Goal: Information Seeking & Learning: Learn about a topic

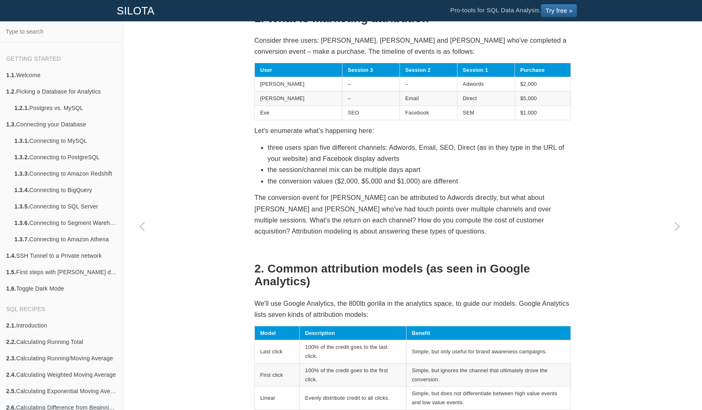
scroll to position [332, 0]
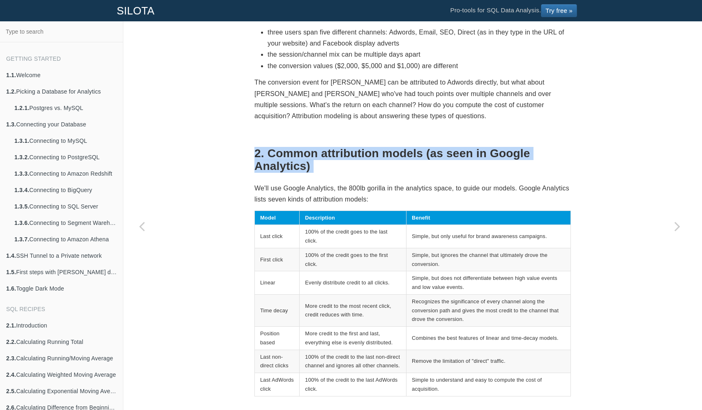
click at [351, 225] on td "100% of the credit goes to the last click." at bounding box center [352, 236] width 107 height 23
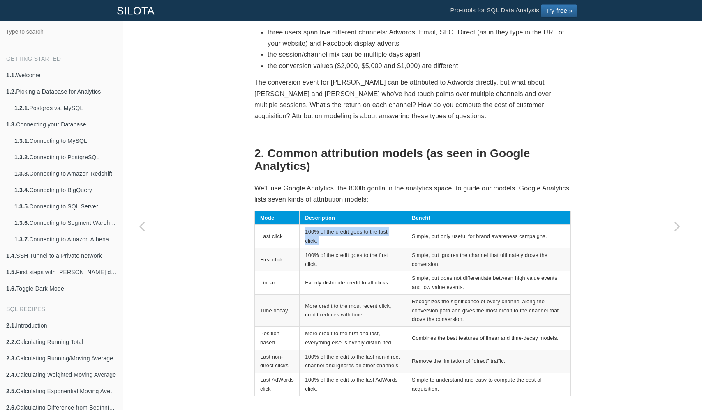
click at [351, 225] on td "100% of the credit goes to the last click." at bounding box center [352, 236] width 107 height 23
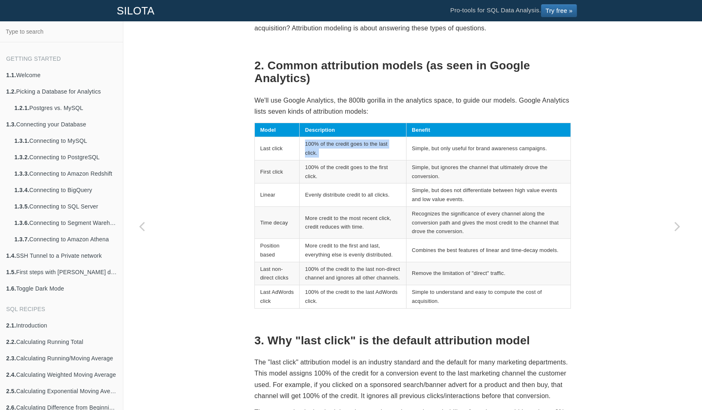
click at [351, 225] on td "More credit to the most recent click, credit reduces with time." at bounding box center [352, 223] width 107 height 32
click at [350, 176] on td "100% of the credit goes to the first click." at bounding box center [352, 171] width 107 height 23
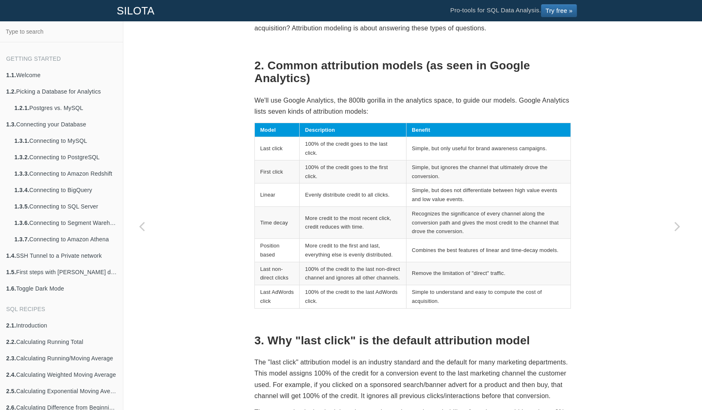
click at [350, 176] on td "100% of the credit goes to the first click." at bounding box center [352, 171] width 107 height 23
click at [343, 219] on td "More credit to the most recent click, credit reduces with time." at bounding box center [352, 223] width 107 height 32
click at [332, 239] on td "More credit to the first and last, everything else is evenly distributed." at bounding box center [352, 250] width 107 height 23
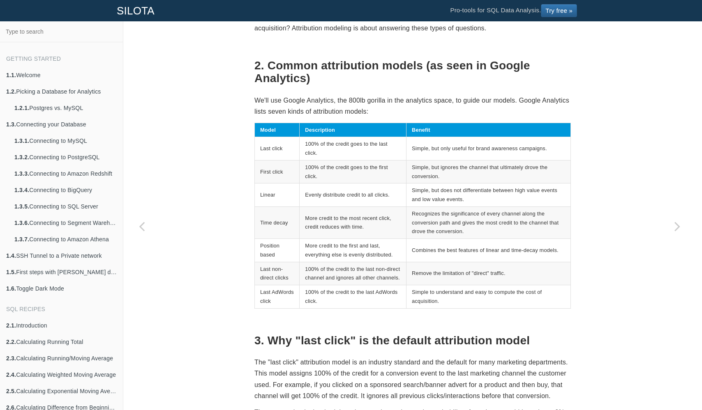
click at [332, 239] on td "More credit to the first and last, everything else is evenly distributed." at bounding box center [352, 250] width 107 height 23
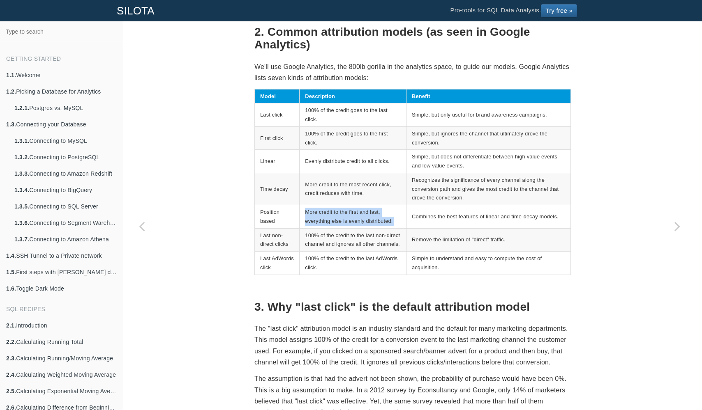
scroll to position [563, 0]
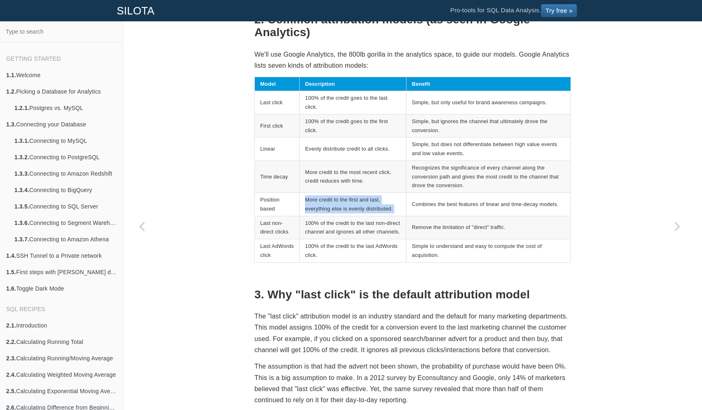
click at [332, 237] on td "100% of the credit to the last non-direct channel and ignores all other channel…" at bounding box center [352, 227] width 107 height 23
click at [335, 226] on td "100% of the credit to the last non-direct channel and ignores all other channel…" at bounding box center [352, 227] width 107 height 23
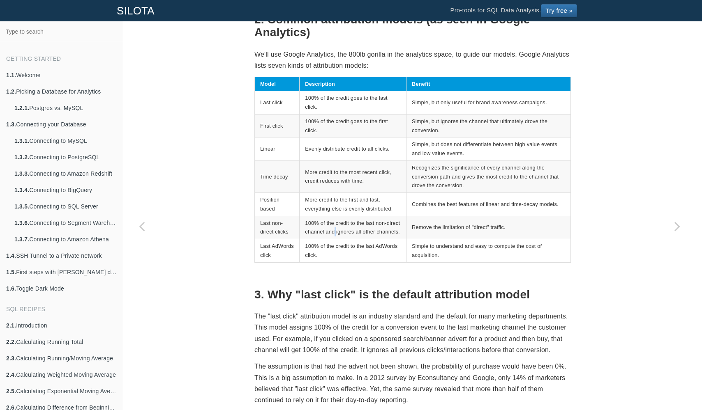
click at [335, 226] on td "100% of the credit to the last non-direct channel and ignores all other channel…" at bounding box center [352, 227] width 107 height 23
click at [309, 225] on td "100% of the credit to the last non-direct channel and ignores all other channel…" at bounding box center [352, 227] width 107 height 23
click at [318, 228] on td "100% of the credit to the last non-direct channel and ignores all other channel…" at bounding box center [352, 227] width 107 height 23
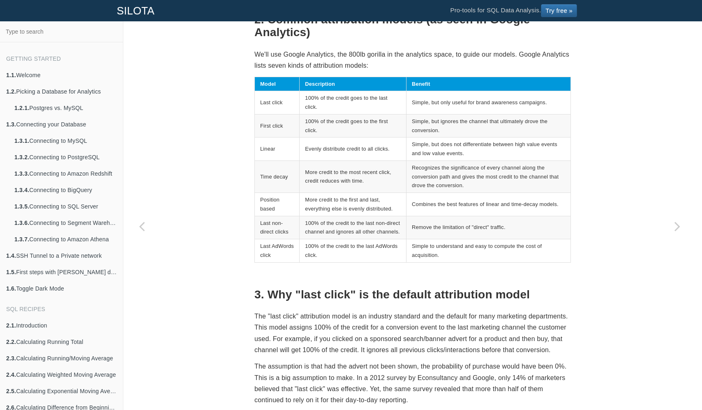
click at [318, 228] on td "100% of the credit to the last non-direct channel and ignores all other channel…" at bounding box center [352, 227] width 107 height 23
click at [406, 221] on td "Remove the limitation of "direct" traffic." at bounding box center [488, 227] width 164 height 23
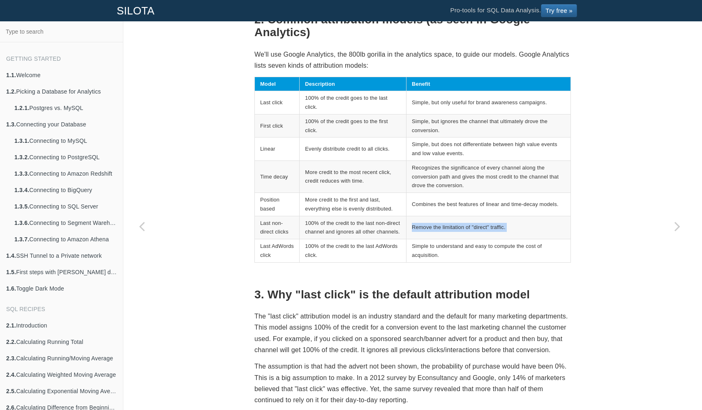
click at [314, 258] on td "100% of the credit to the last AdWords click." at bounding box center [352, 250] width 107 height 23
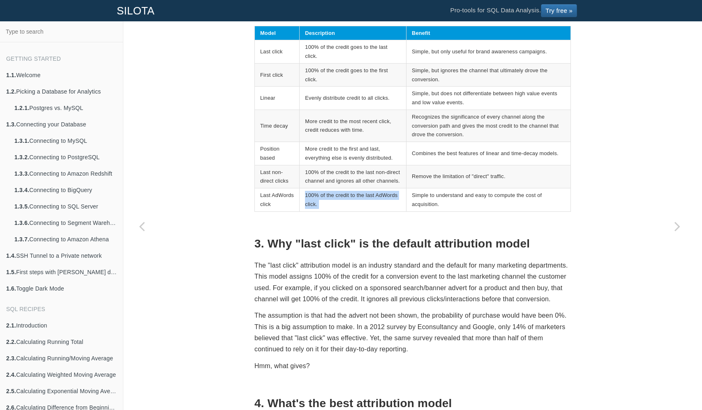
scroll to position [712, 0]
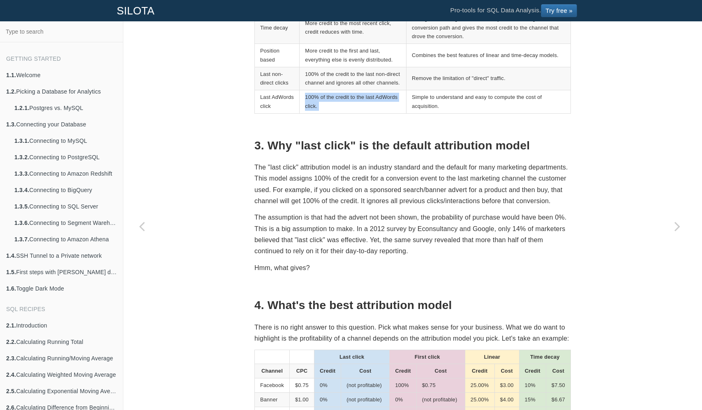
click at [314, 252] on p "The assumption is that had the advert not been shown, the probability of purcha…" at bounding box center [412, 234] width 316 height 45
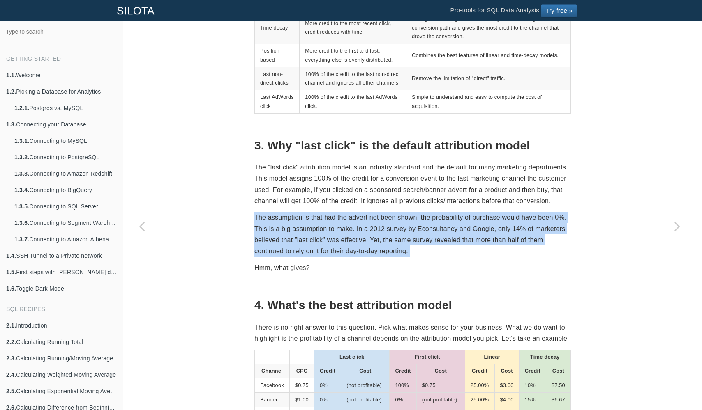
click at [321, 207] on p "The "last click" attribution model is an industry standard and the default for …" at bounding box center [412, 184] width 316 height 45
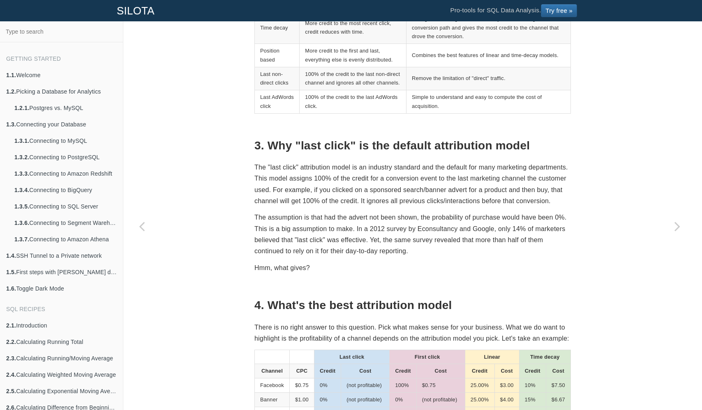
click at [321, 207] on p "The "last click" attribution model is an industry standard and the default for …" at bounding box center [412, 184] width 316 height 45
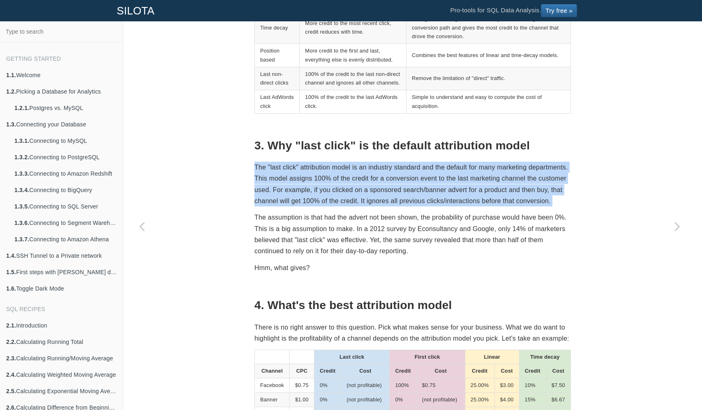
click at [321, 207] on p "The "last click" attribution model is an industry standard and the default for …" at bounding box center [412, 184] width 316 height 45
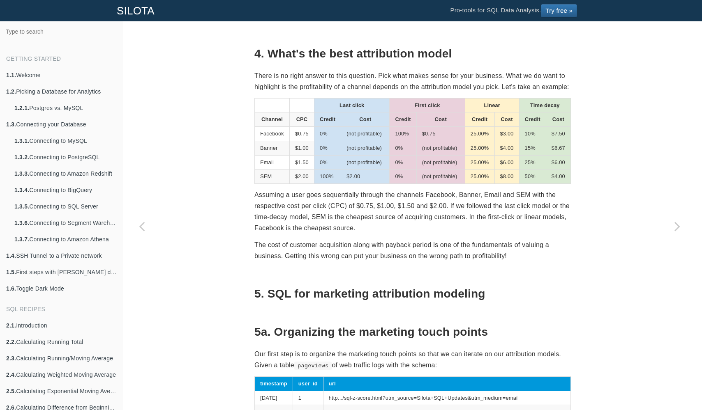
click at [320, 92] on p "There is no right answer to this question. Pick what makes sense for your busin…" at bounding box center [412, 81] width 316 height 22
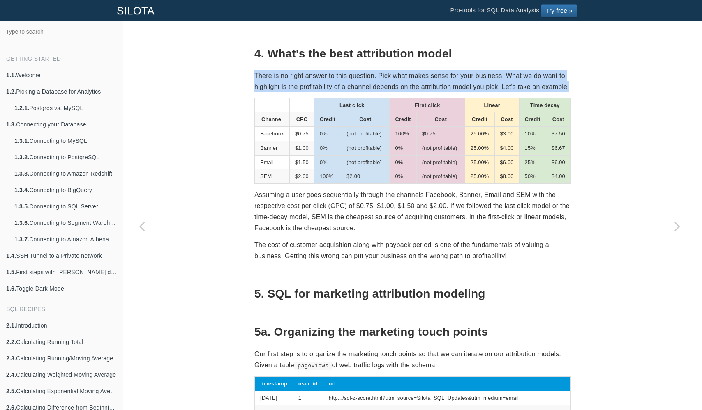
click at [345, 92] on p "There is no right answer to this question. Pick what makes sense for your busin…" at bounding box center [412, 81] width 316 height 22
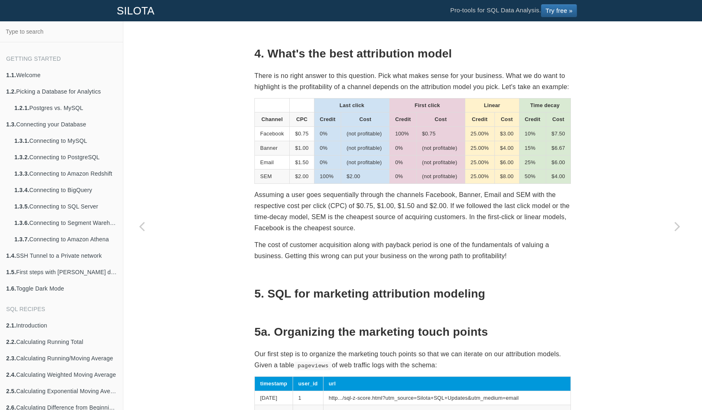
click at [345, 92] on p "There is no right answer to this question. Pick what makes sense for your busin…" at bounding box center [412, 81] width 316 height 22
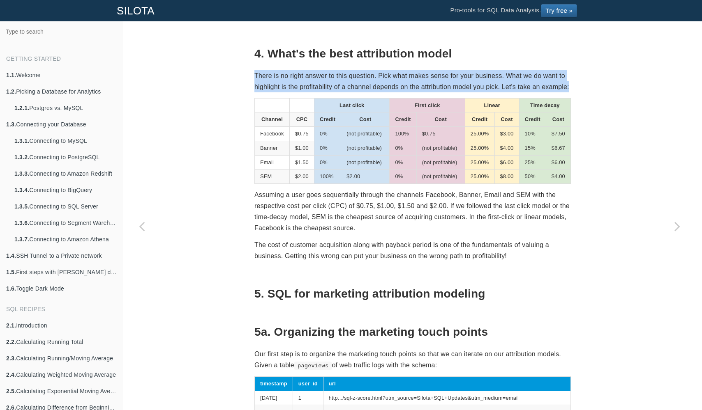
click at [348, 184] on td "$2.00" at bounding box center [365, 177] width 48 height 14
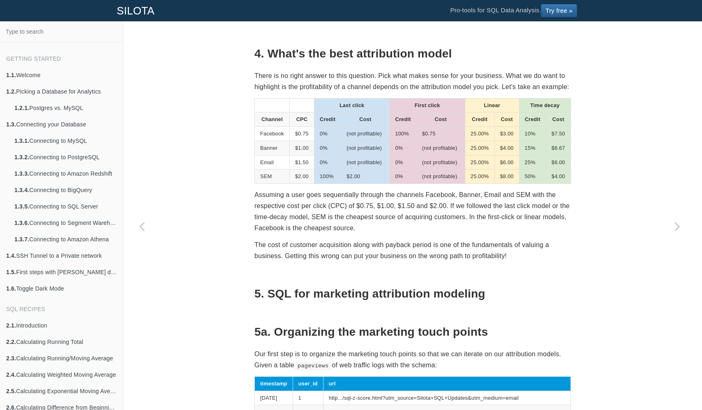
click at [348, 184] on td "$2.00" at bounding box center [365, 177] width 48 height 14
click at [350, 234] on p "Assuming a user goes sequentially through the channels Facebook, Banner, Email …" at bounding box center [412, 211] width 316 height 45
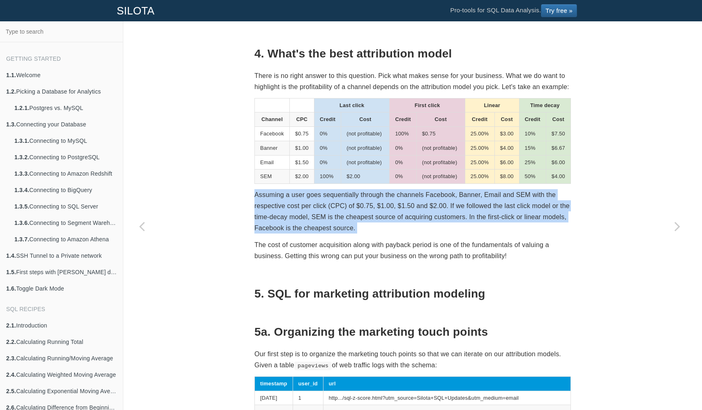
click at [346, 153] on div "(not profitable)" at bounding box center [364, 148] width 37 height 9
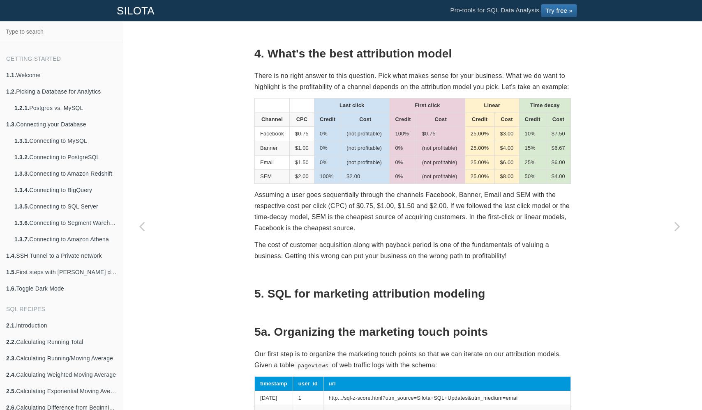
click at [346, 153] on div "(not profitable)" at bounding box center [364, 148] width 37 height 9
click at [350, 167] on div "(not profitable)" at bounding box center [364, 162] width 37 height 9
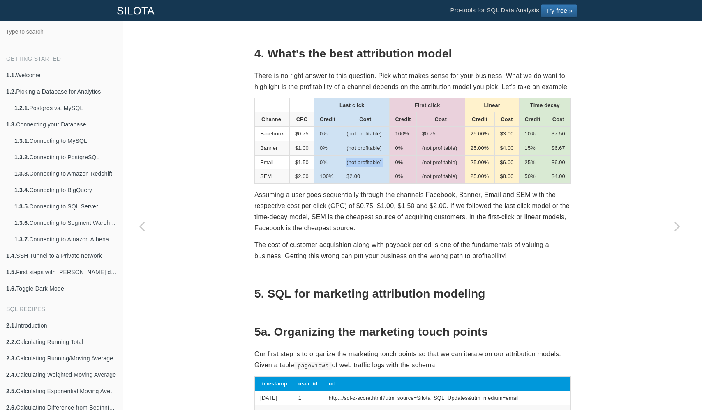
click at [491, 141] on td "25.00%" at bounding box center [480, 134] width 30 height 14
click at [504, 141] on td "$3.00" at bounding box center [506, 134] width 25 height 14
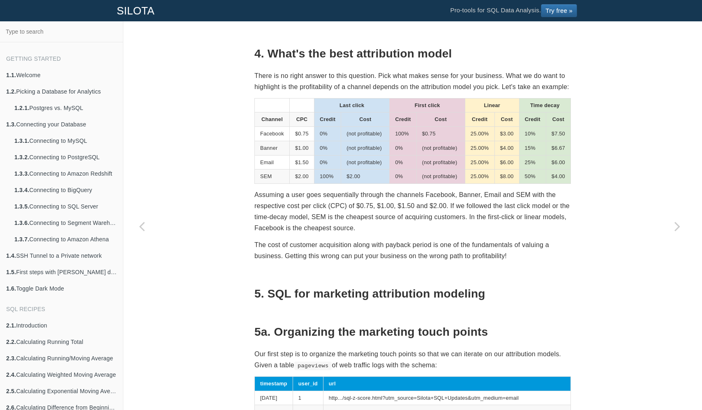
click at [504, 141] on td "$3.00" at bounding box center [506, 134] width 25 height 14
click at [528, 184] on td "50%" at bounding box center [532, 177] width 27 height 14
click at [550, 184] on td "$4.00" at bounding box center [558, 177] width 25 height 14
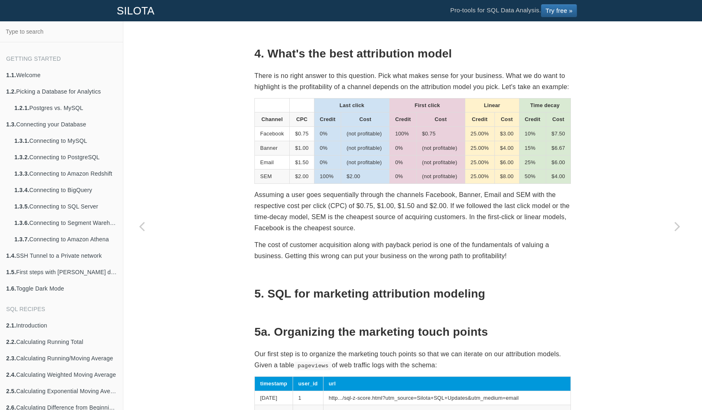
click at [550, 184] on td "$4.00" at bounding box center [558, 177] width 25 height 14
click at [513, 184] on td "$8.00" at bounding box center [506, 177] width 25 height 14
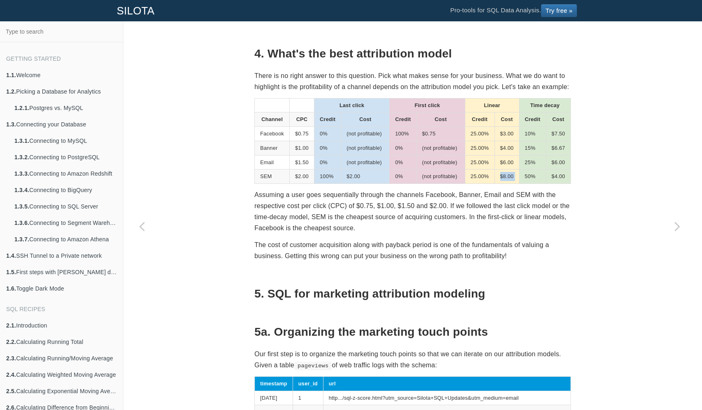
click at [487, 155] on td "25.00%" at bounding box center [480, 148] width 30 height 14
click at [505, 155] on td "$4.00" at bounding box center [506, 148] width 25 height 14
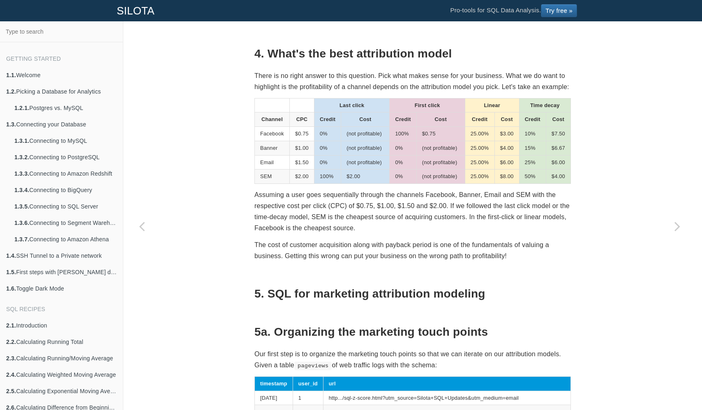
click at [505, 155] on td "$4.00" at bounding box center [506, 148] width 25 height 14
click at [523, 155] on td "15%" at bounding box center [532, 148] width 27 height 14
click at [543, 155] on td "15%" at bounding box center [532, 148] width 27 height 14
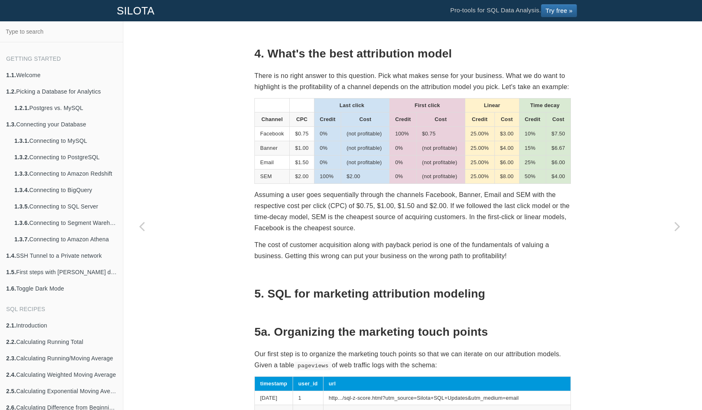
click at [543, 155] on td "15%" at bounding box center [532, 148] width 27 height 14
click at [550, 155] on td "$6.67" at bounding box center [558, 148] width 25 height 14
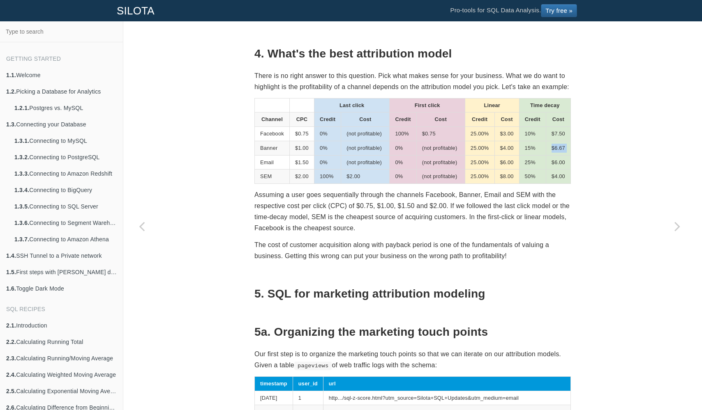
click at [449, 232] on p "Assuming a user goes sequentially through the channels Facebook, Banner, Email …" at bounding box center [412, 211] width 316 height 45
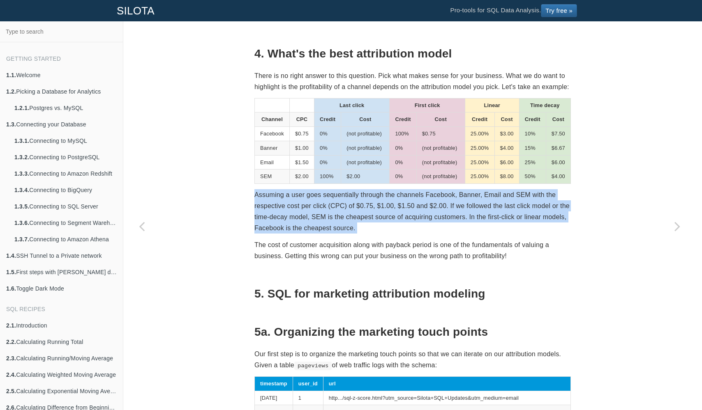
click at [403, 234] on p "Assuming a user goes sequentially through the channels Facebook, Banner, Email …" at bounding box center [412, 211] width 316 height 45
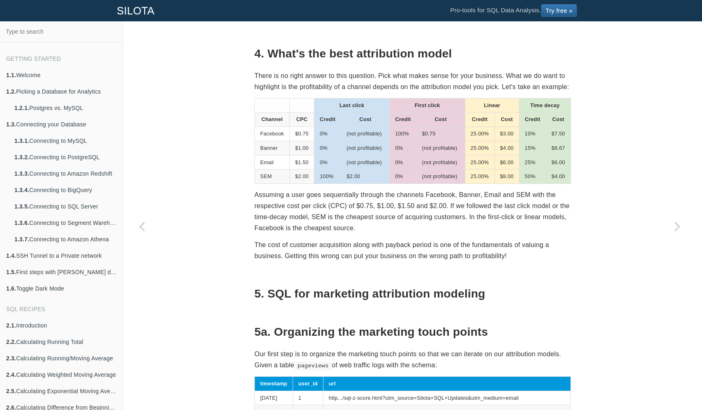
click at [403, 234] on p "Assuming a user goes sequentially through the channels Facebook, Banner, Email …" at bounding box center [412, 211] width 316 height 45
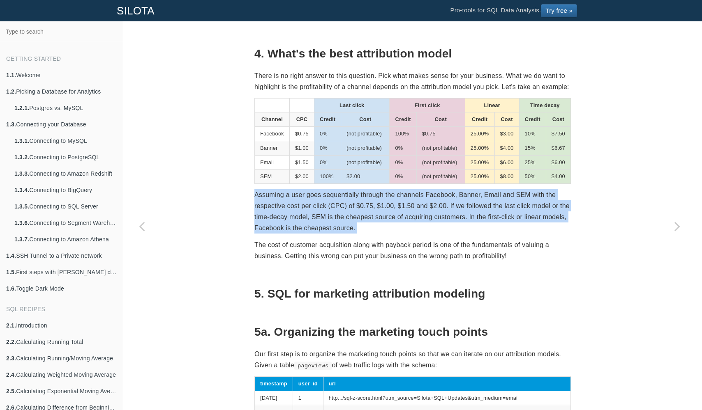
click at [401, 234] on p "Assuming a user goes sequentially through the channels Facebook, Banner, Email …" at bounding box center [412, 211] width 316 height 45
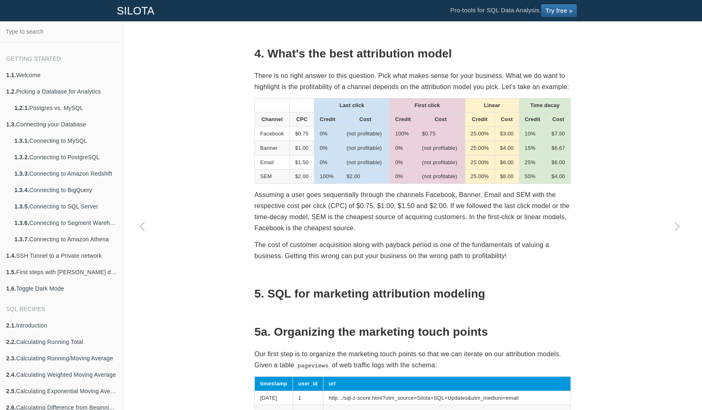
click at [401, 234] on p "Assuming a user goes sequentially through the channels Facebook, Banner, Email …" at bounding box center [412, 211] width 316 height 45
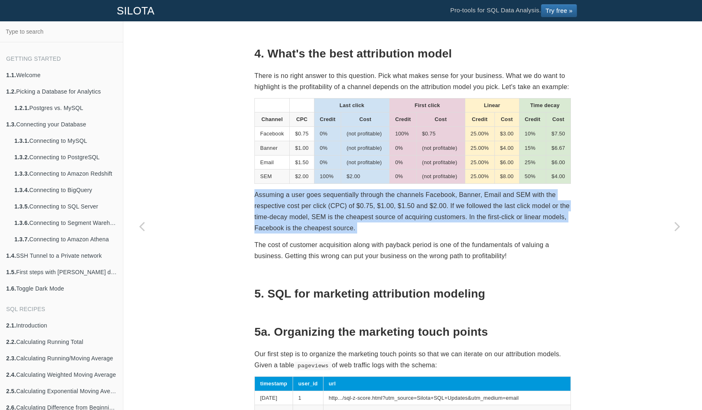
click at [418, 234] on p "Assuming a user goes sequentially through the channels Facebook, Banner, Email …" at bounding box center [412, 211] width 316 height 45
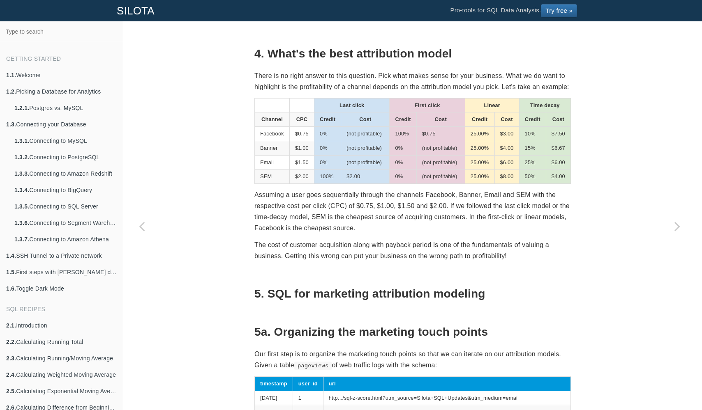
click at [418, 234] on p "Assuming a user goes sequentially through the channels Facebook, Banner, Email …" at bounding box center [412, 211] width 316 height 45
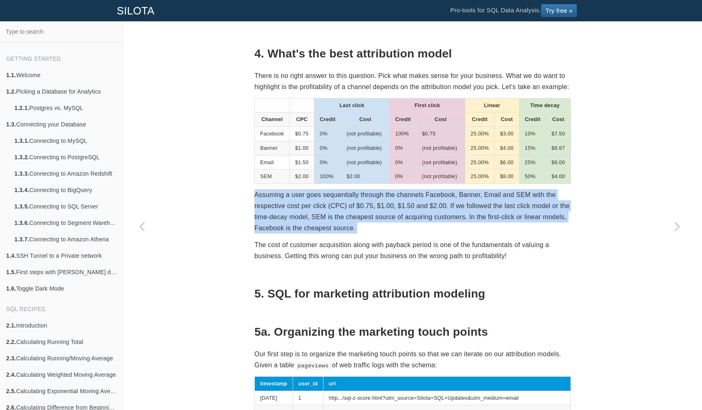
click at [336, 262] on p "The cost of customer acquisition along with payback period is one of the fundam…" at bounding box center [412, 250] width 316 height 22
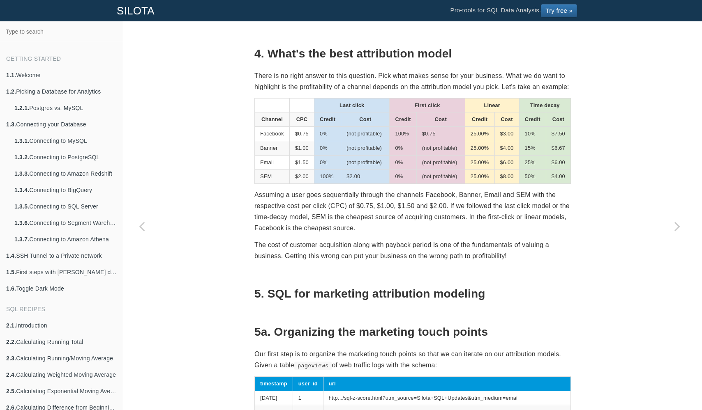
click at [336, 262] on p "The cost of customer acquisition along with payback period is one of the fundam…" at bounding box center [412, 250] width 316 height 22
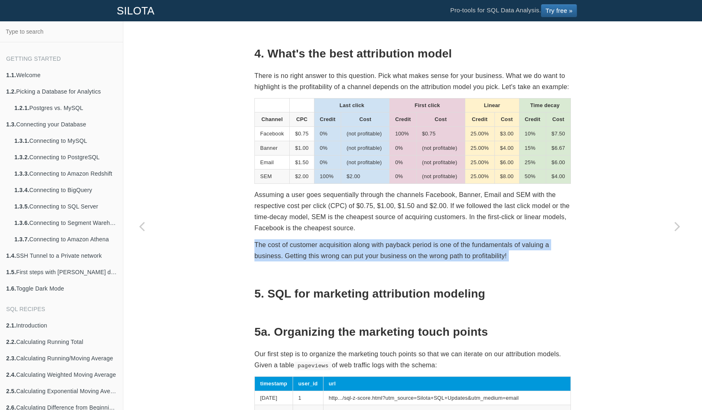
click at [373, 234] on p "Assuming a user goes sequentially through the channels Facebook, Banner, Email …" at bounding box center [412, 211] width 316 height 45
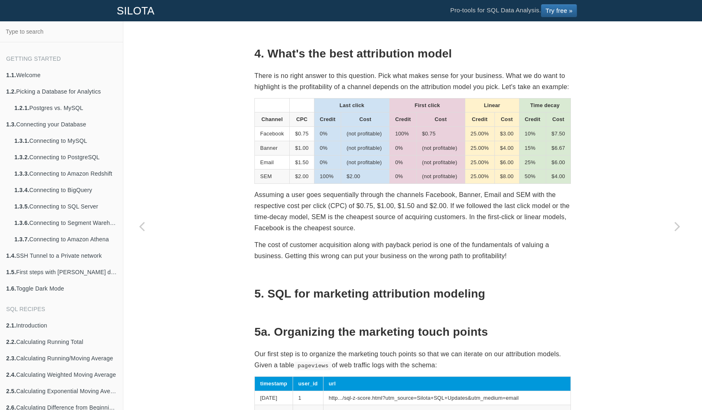
click at [373, 234] on p "Assuming a user goes sequentially through the channels Facebook, Banner, Email …" at bounding box center [412, 211] width 316 height 45
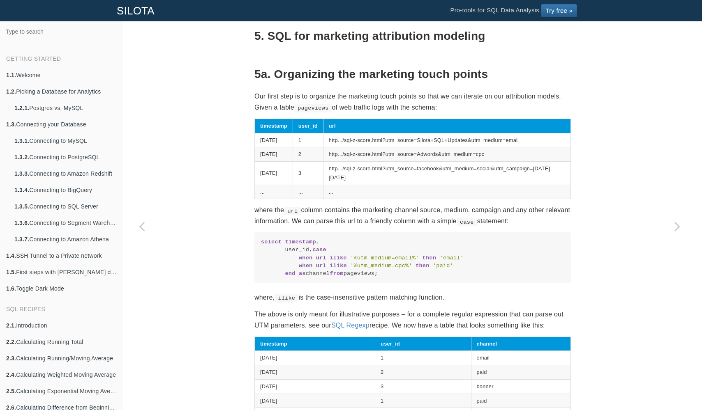
scroll to position [1232, 0]
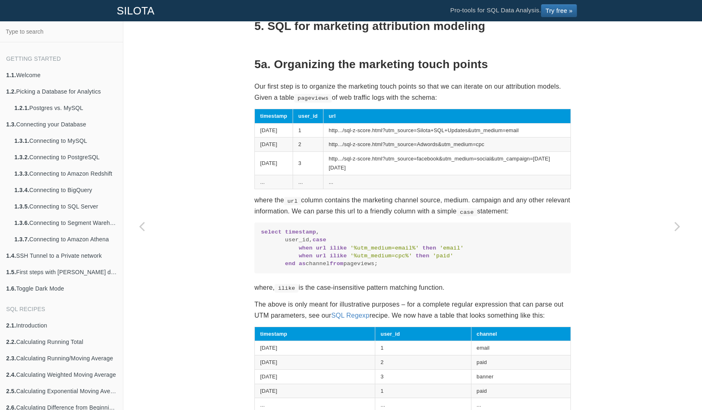
click at [373, 175] on td "http.../sql-z-score.html?utm_source=facebook&utm_medium=social&utm_campaign=[DA…" at bounding box center [446, 163] width 247 height 23
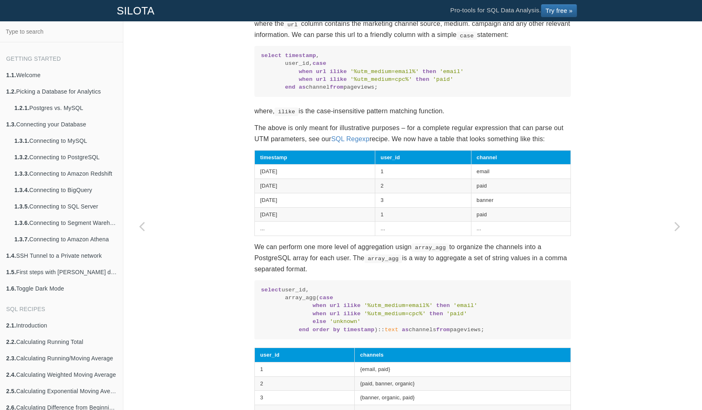
scroll to position [1418, 0]
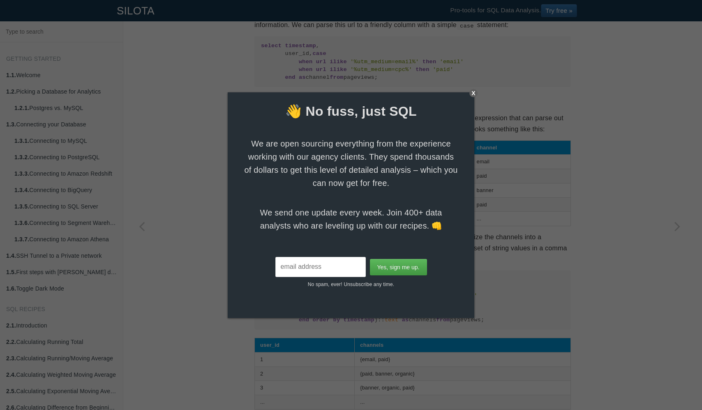
click at [477, 92] on div at bounding box center [351, 205] width 702 height 410
click at [472, 92] on div "X" at bounding box center [473, 93] width 8 height 8
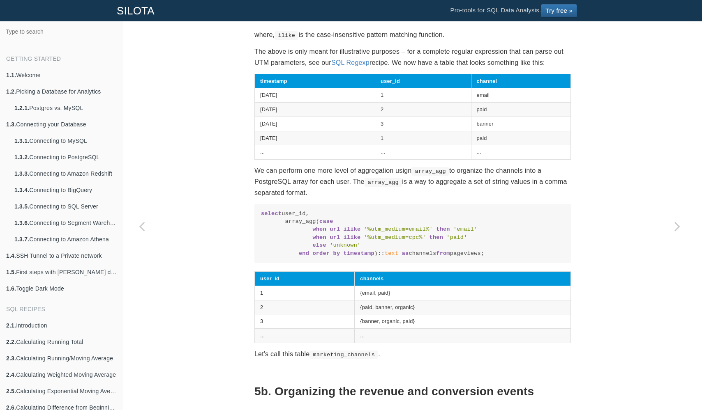
scroll to position [1486, 0]
